Goal: Task Accomplishment & Management: Complete application form

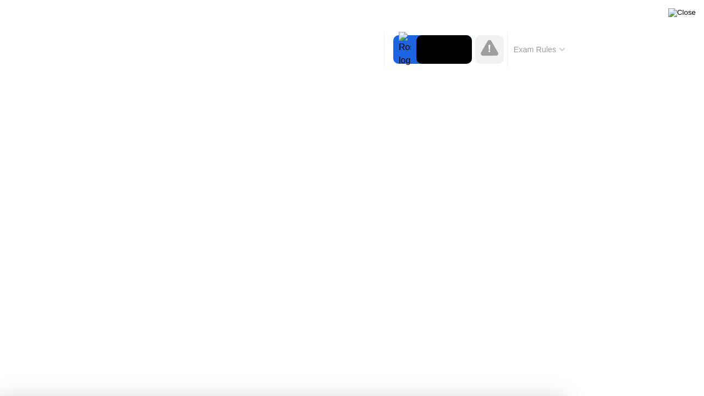
click at [693, 12] on img at bounding box center [681, 12] width 27 height 9
click at [689, 17] on img at bounding box center [681, 12] width 27 height 9
click at [689, 14] on img at bounding box center [681, 12] width 27 height 9
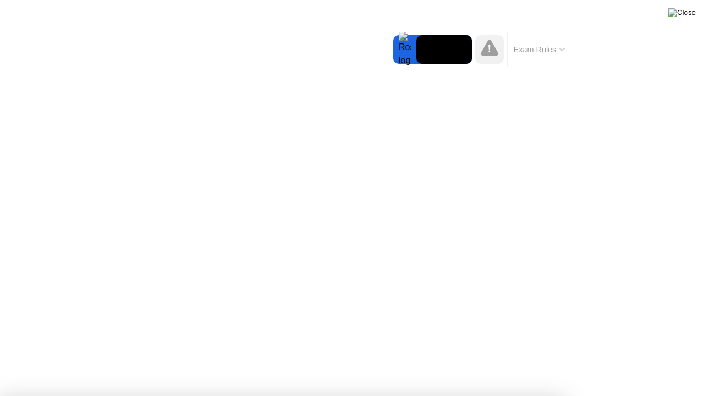
click at [689, 14] on img at bounding box center [681, 12] width 27 height 9
click at [689, 13] on img at bounding box center [681, 12] width 27 height 9
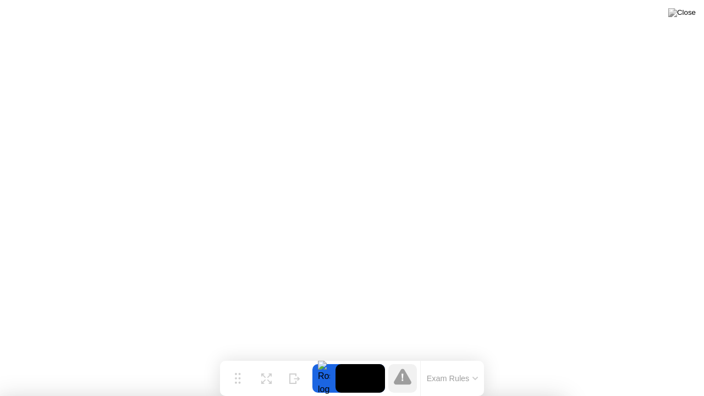
drag, startPoint x: 374, startPoint y: 330, endPoint x: 268, endPoint y: 290, distance: 113.0
click at [290, 395] on div at bounding box center [352, 396] width 704 height 0
click at [687, 14] on img at bounding box center [681, 12] width 27 height 9
click at [686, 15] on img at bounding box center [681, 12] width 27 height 9
click at [685, 17] on img at bounding box center [681, 12] width 27 height 9
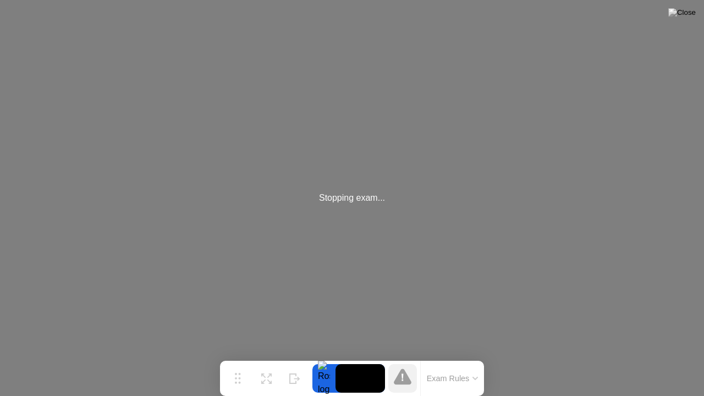
click at [122, 395] on div "Stopping exam..." at bounding box center [352, 198] width 704 height 396
drag, startPoint x: 140, startPoint y: 395, endPoint x: 159, endPoint y: 391, distance: 19.2
click at [141, 395] on div "Stopping exam..." at bounding box center [352, 198] width 704 height 396
click at [294, 375] on icon at bounding box center [294, 374] width 11 height 10
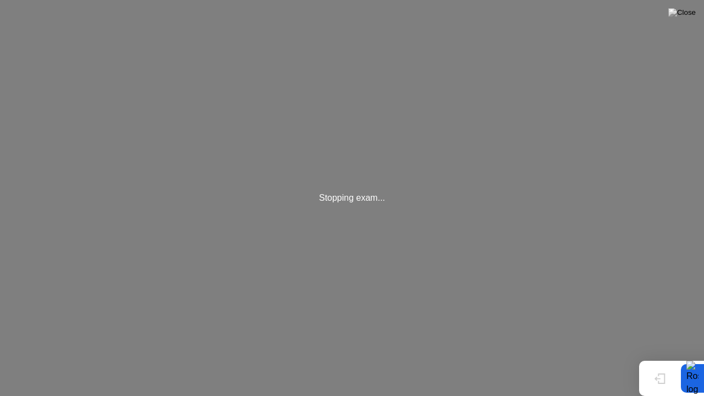
click at [666, 384] on div "Show" at bounding box center [660, 387] width 15 height 7
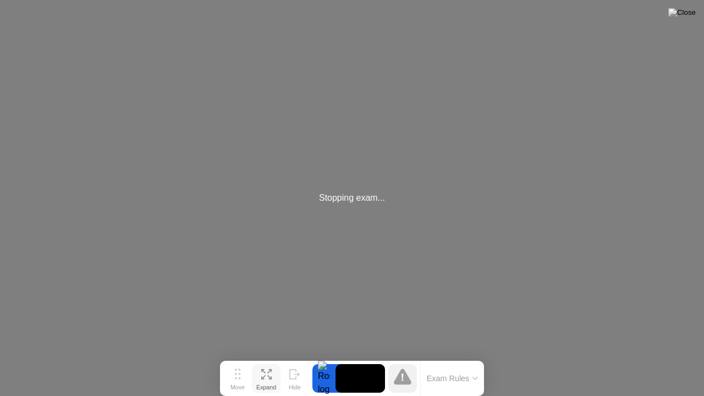
click at [273, 384] on div "Expand" at bounding box center [266, 387] width 20 height 7
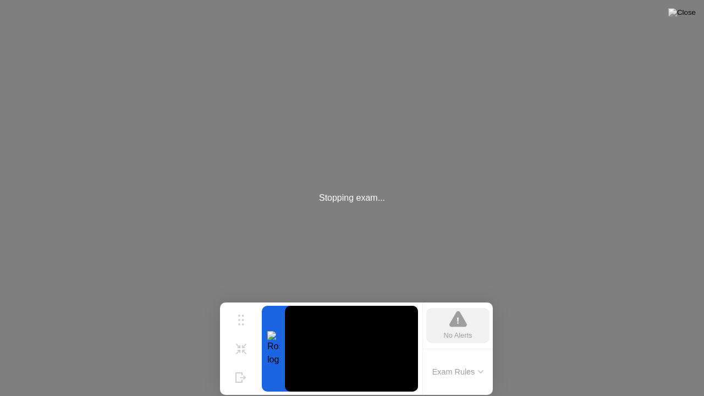
click at [466, 333] on div "No Alerts" at bounding box center [458, 335] width 29 height 10
click at [483, 372] on icon at bounding box center [480, 371] width 5 height 3
